Goal: Check status: Check status

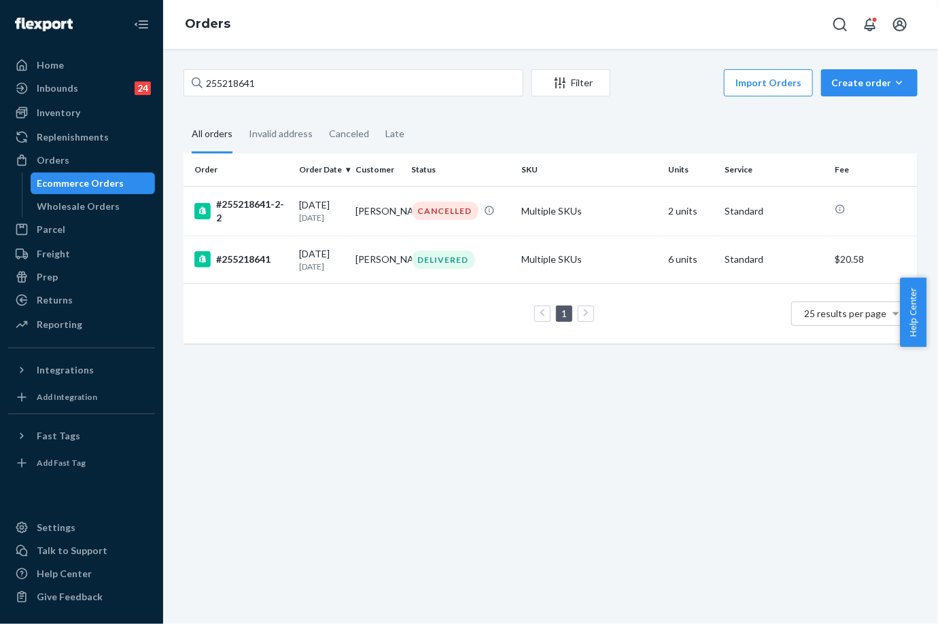
click at [234, 76] on input "255218641" at bounding box center [353, 82] width 340 height 27
click at [234, 75] on input "255218641" at bounding box center [353, 82] width 340 height 27
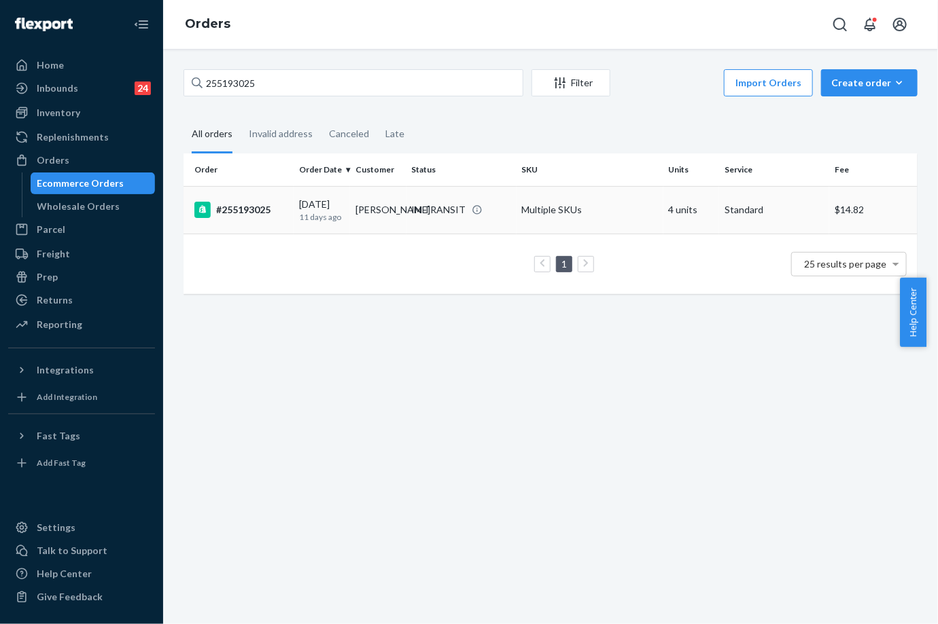
type input "255193025"
click at [255, 203] on div "#255193025" at bounding box center [241, 210] width 94 height 16
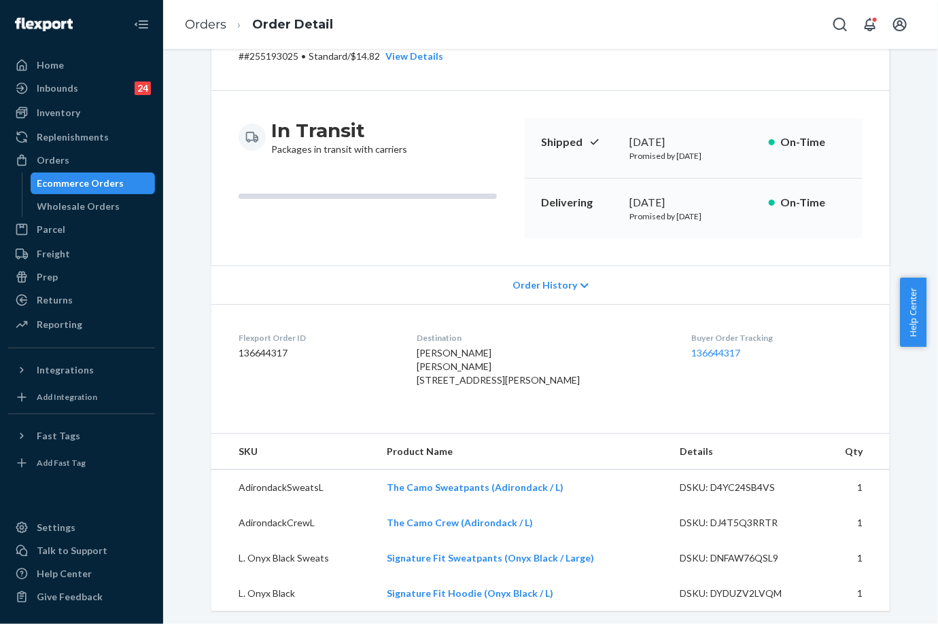
scroll to position [302, 0]
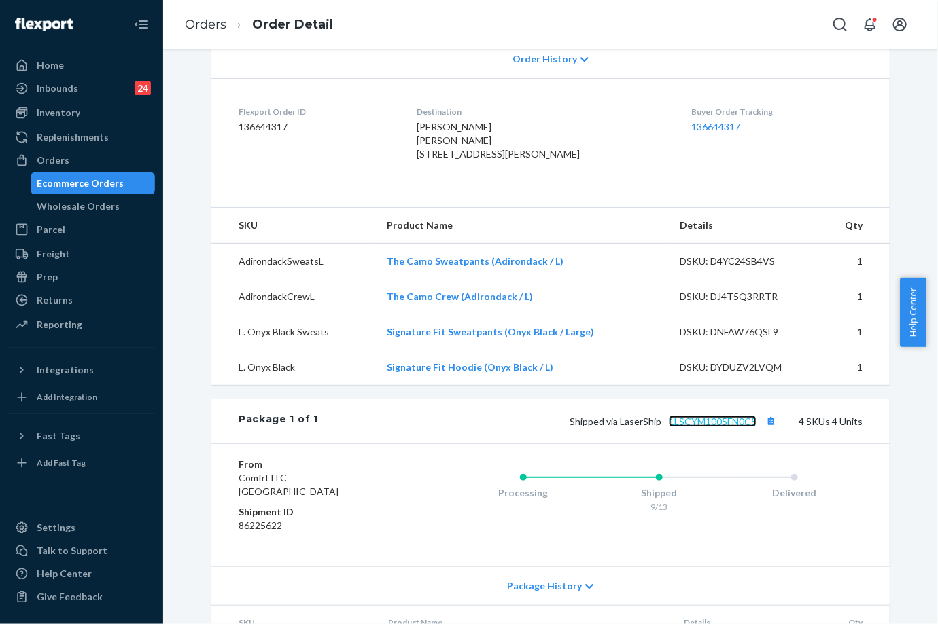
click at [716, 427] on link "1LSCYM1005FN0C5" at bounding box center [713, 422] width 88 height 12
click at [218, 30] on link "Orders" at bounding box center [205, 24] width 41 height 15
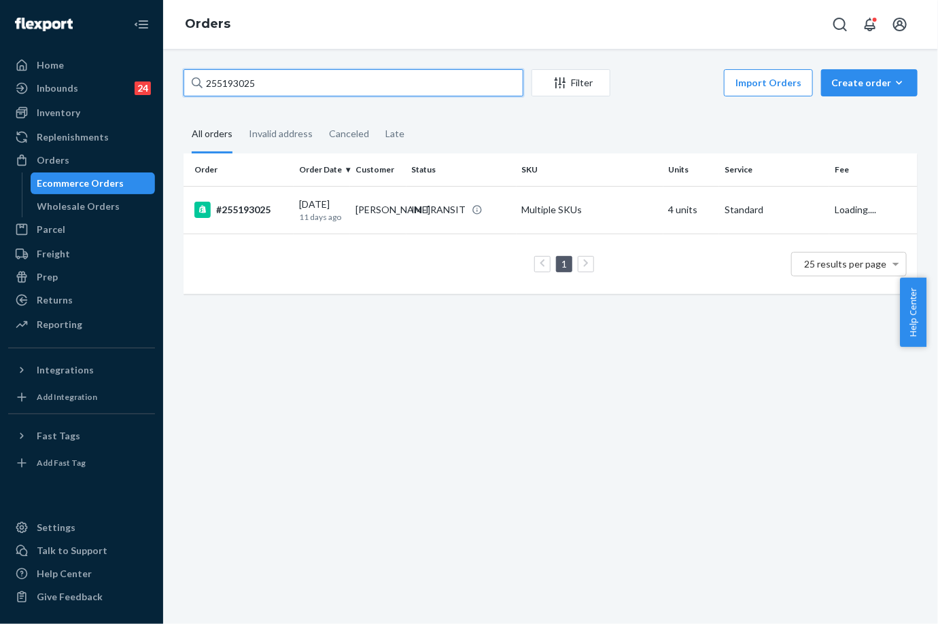
click at [245, 71] on input "255193025" at bounding box center [353, 82] width 340 height 27
paste input "287126"
type input "255287126"
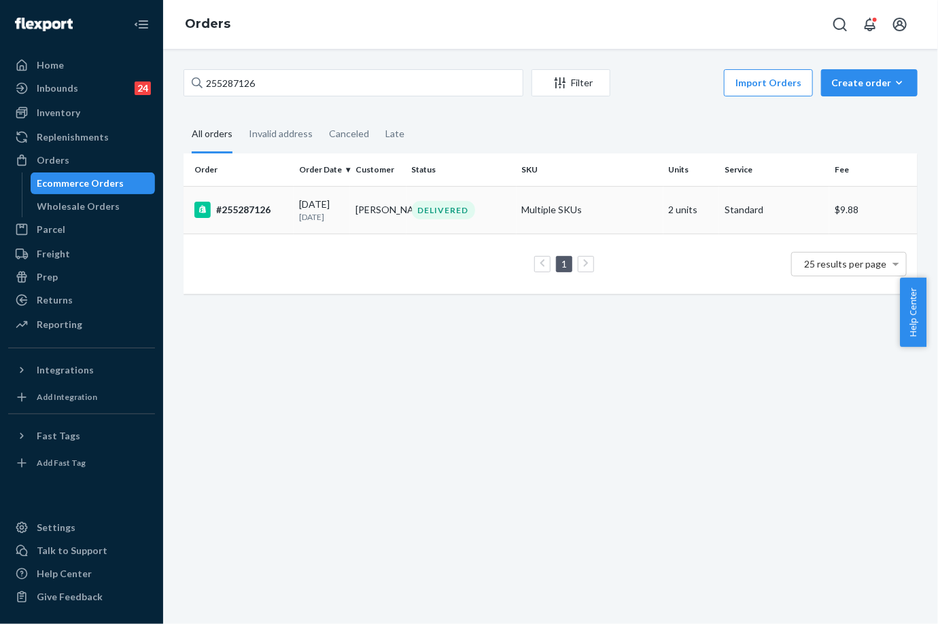
click at [361, 194] on td "[PERSON_NAME]" at bounding box center [378, 210] width 56 height 48
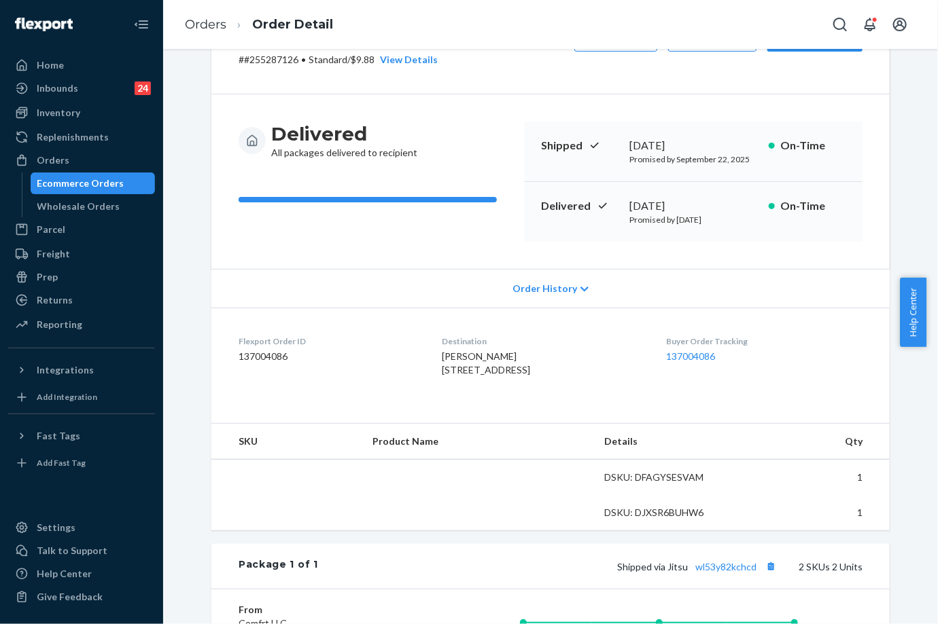
scroll to position [151, 0]
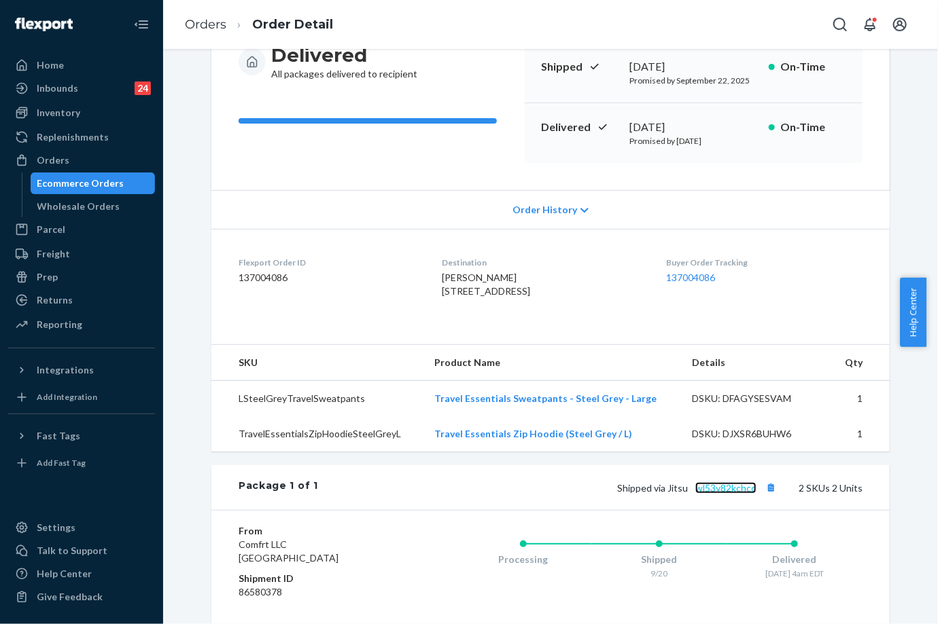
click at [740, 494] on link "wl53y82kchcd" at bounding box center [725, 488] width 61 height 12
drag, startPoint x: 199, startPoint y: 21, endPoint x: 234, endPoint y: 56, distance: 49.0
click at [199, 21] on link "Orders" at bounding box center [205, 24] width 41 height 15
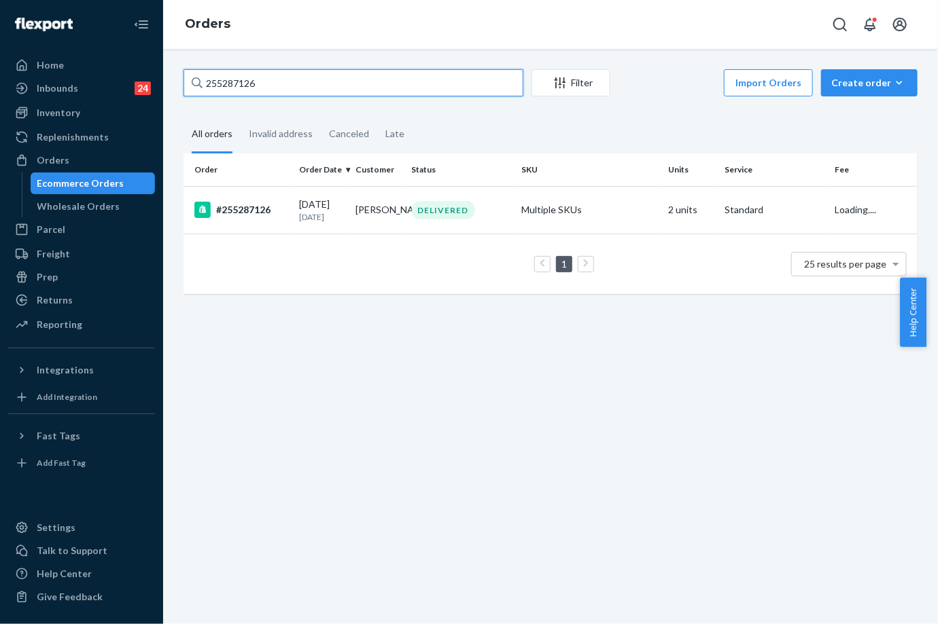
click at [255, 92] on input "255287126" at bounding box center [353, 82] width 340 height 27
paste input "177615"
type input "255177615"
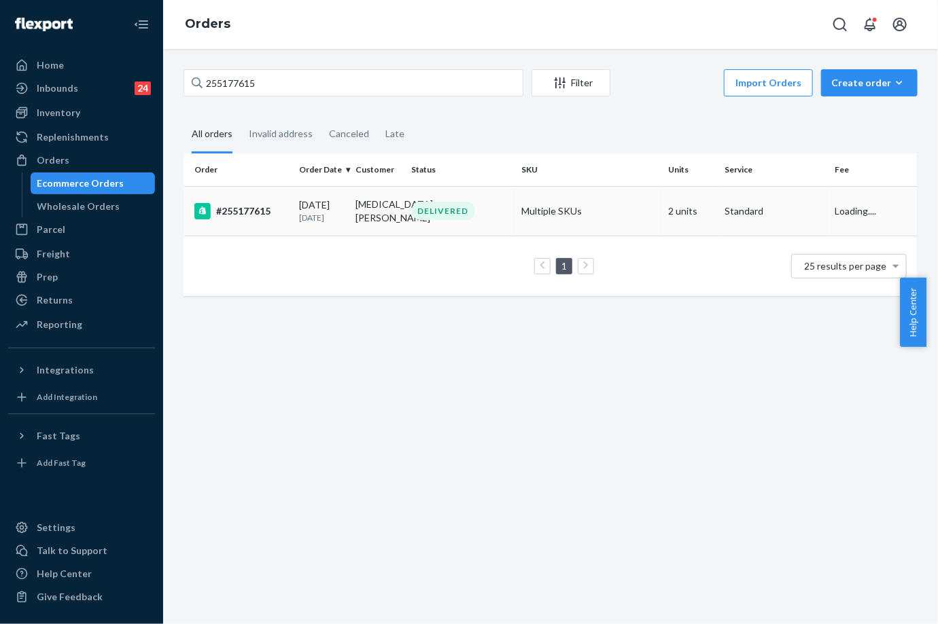
click at [406, 215] on td "DELIVERED" at bounding box center [461, 211] width 110 height 50
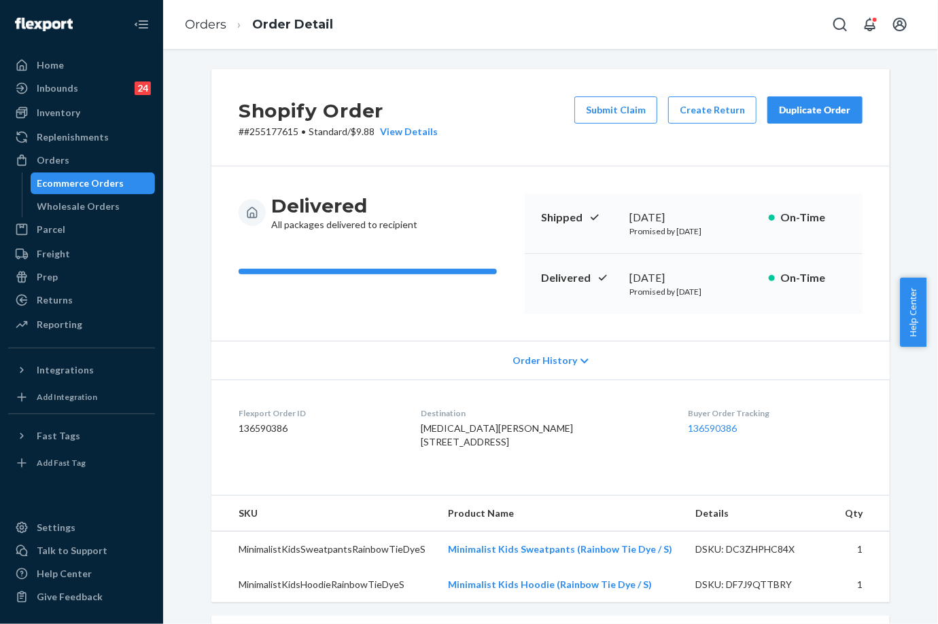
click at [795, 115] on div "Duplicate Order" at bounding box center [815, 110] width 72 height 14
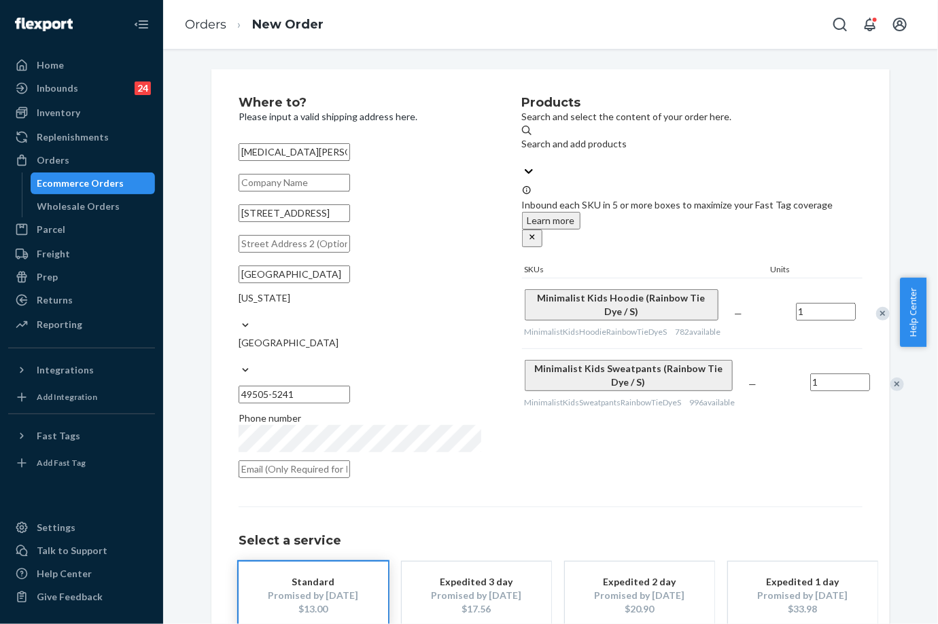
drag, startPoint x: 566, startPoint y: 281, endPoint x: 512, endPoint y: 264, distance: 56.9
click at [512, 265] on div "Where to? Please input a valid shipping address here. [MEDICAL_DATA][PERSON_NAM…" at bounding box center [550, 291] width 624 height 390
drag, startPoint x: 518, startPoint y: 268, endPoint x: 562, endPoint y: 282, distance: 46.4
click at [563, 289] on button "Minimalist Kids Hoodie (Rainbow Tie Dye / S)" at bounding box center [621, 304] width 194 height 31
